Goal: Check status: Check status

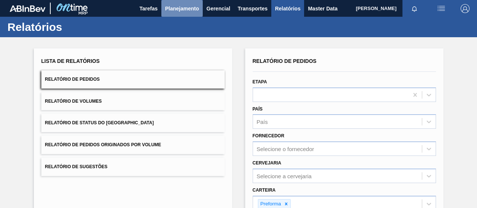
click at [191, 9] on span "Planejamento" at bounding box center [182, 8] width 34 height 9
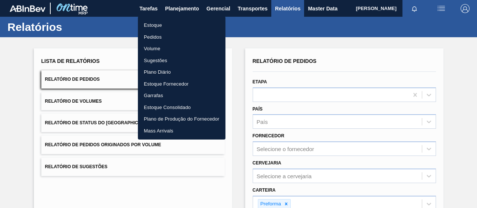
click at [153, 37] on li "Pedidos" at bounding box center [182, 37] width 88 height 12
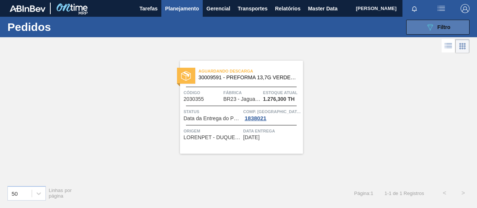
click at [420, 29] on button "089F7B8B-B2A5-4AFE-B5C0-19BA573D28AC Filtro" at bounding box center [437, 27] width 63 height 15
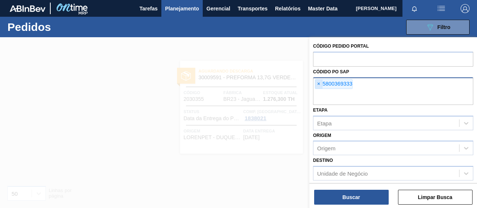
click at [318, 82] on span "×" at bounding box center [318, 84] width 7 height 9
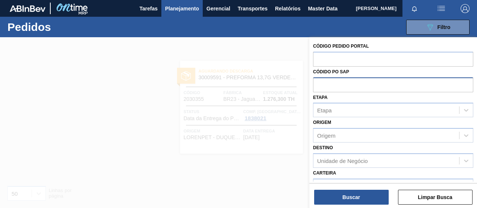
click at [321, 88] on input "text" at bounding box center [393, 85] width 160 height 14
paste input "5800384291"
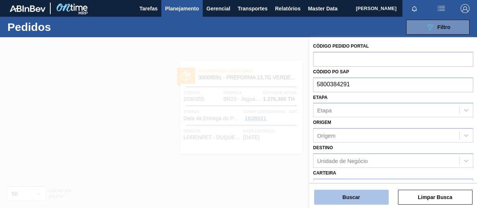
type input "5800384291"
click at [383, 195] on button "Buscar" at bounding box center [351, 197] width 75 height 15
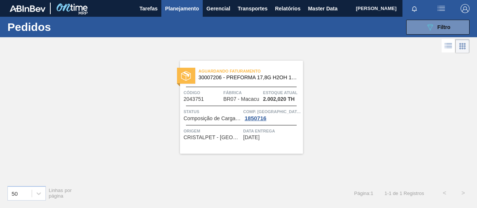
click at [447, 48] on icon at bounding box center [449, 48] width 6 height 0
